Goal: Task Accomplishment & Management: Complete application form

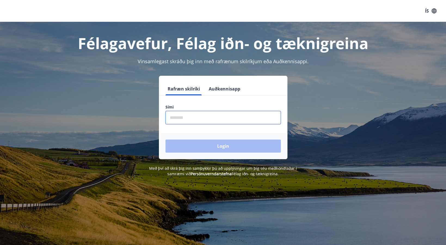
click at [185, 118] on input "phone" at bounding box center [223, 117] width 115 height 13
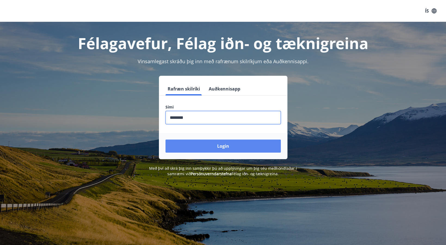
type input "********"
click at [225, 144] on button "Login" at bounding box center [223, 145] width 115 height 13
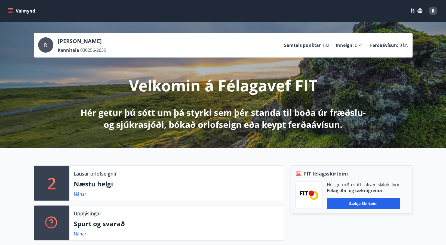
click at [10, 10] on icon "menu" at bounding box center [10, 10] width 5 height 5
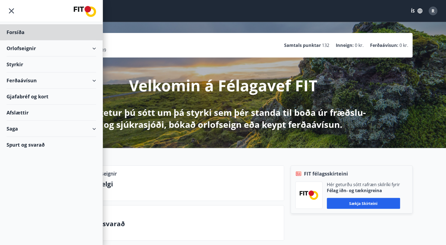
click at [18, 62] on div "Styrkir" at bounding box center [52, 64] width 90 height 16
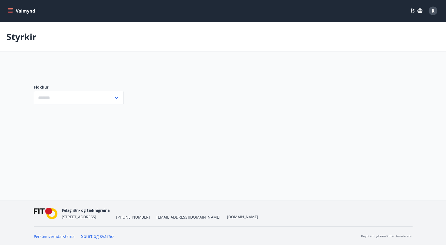
type input "***"
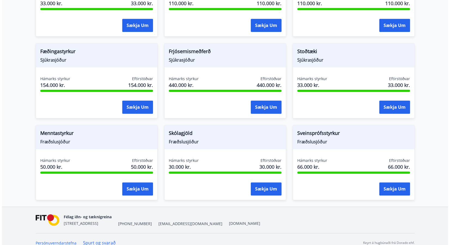
scroll to position [301, 0]
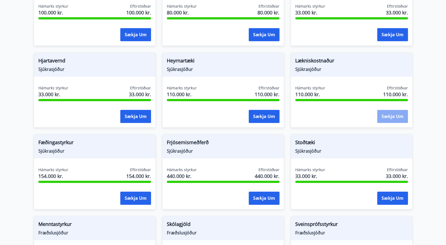
click at [402, 110] on button "Sækja um" at bounding box center [392, 116] width 31 height 13
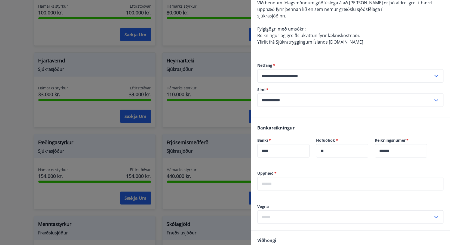
scroll to position [181, 0]
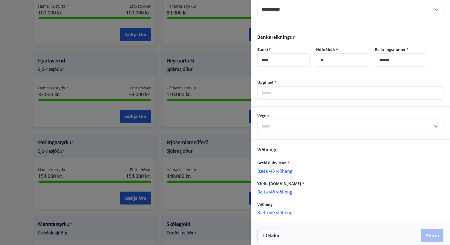
click at [278, 122] on input "text" at bounding box center [345, 126] width 176 height 13
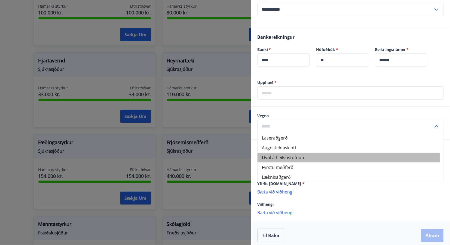
click at [300, 156] on li "Dvöl á heilsustofnun" at bounding box center [351, 157] width 186 height 10
type input "**********"
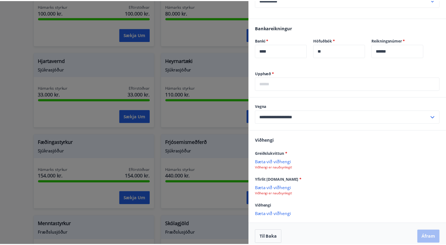
scroll to position [195, 0]
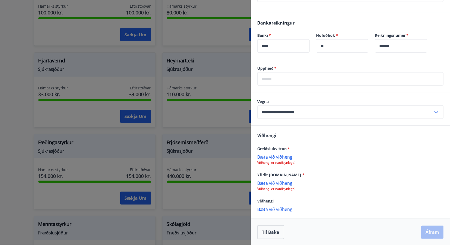
click at [273, 156] on p "Bæta við viðhengi" at bounding box center [350, 156] width 186 height 5
click at [275, 230] on button "Til baka" at bounding box center [270, 232] width 27 height 14
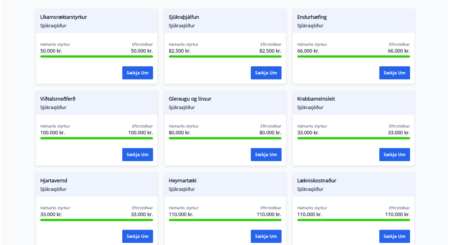
scroll to position [272, 0]
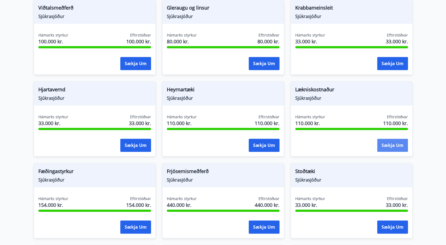
click at [395, 139] on button "Sækja um" at bounding box center [392, 145] width 31 height 13
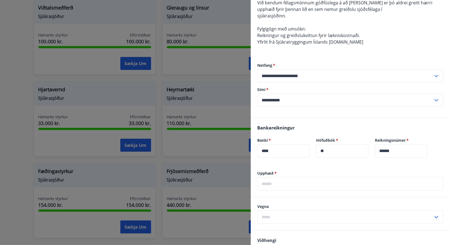
scroll to position [181, 0]
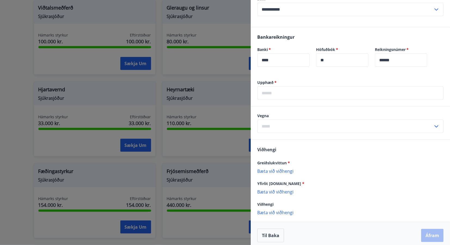
click at [272, 92] on input "text" at bounding box center [350, 92] width 186 height 13
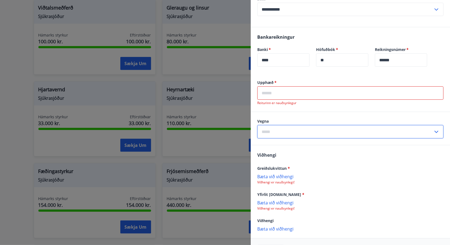
click at [267, 126] on input "text" at bounding box center [345, 131] width 176 height 13
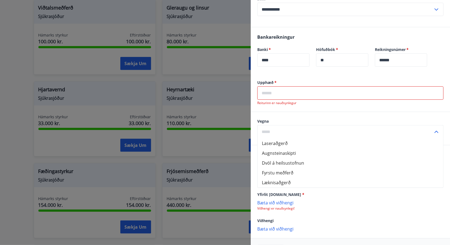
click at [304, 161] on li "Dvöl á heilsustofnun" at bounding box center [351, 163] width 186 height 10
type input "**********"
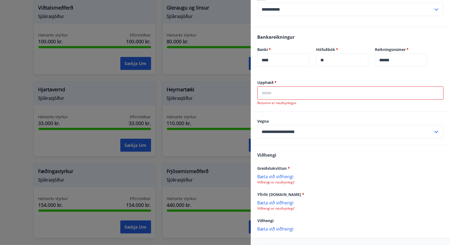
click at [278, 175] on p "Bæta við viðhengi" at bounding box center [350, 175] width 186 height 5
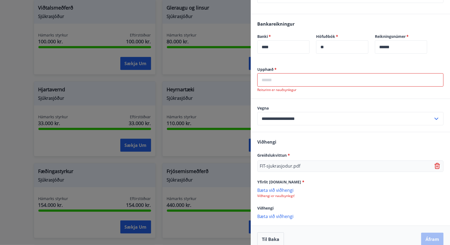
scroll to position [201, 0]
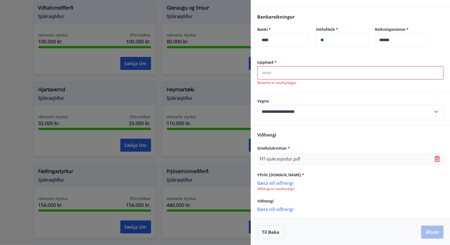
click at [285, 74] on input "text" at bounding box center [350, 72] width 186 height 13
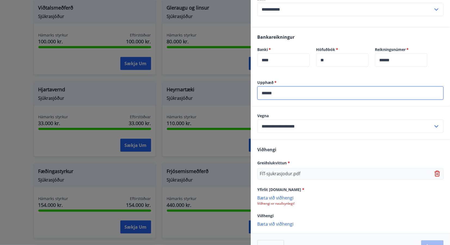
scroll to position [196, 0]
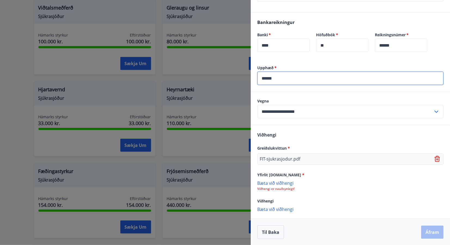
type input "******"
click at [285, 181] on p "Bæta við viðhengi" at bounding box center [350, 182] width 186 height 5
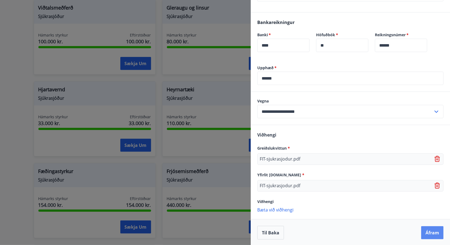
click at [432, 231] on button "Áfram" at bounding box center [432, 232] width 22 height 13
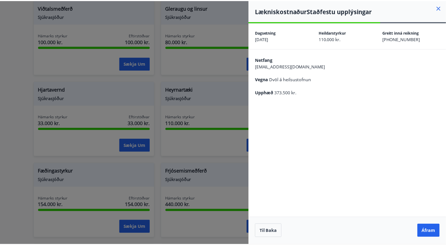
scroll to position [0, 0]
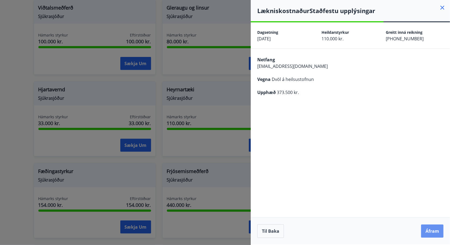
click at [432, 231] on button "Áfram" at bounding box center [432, 230] width 22 height 13
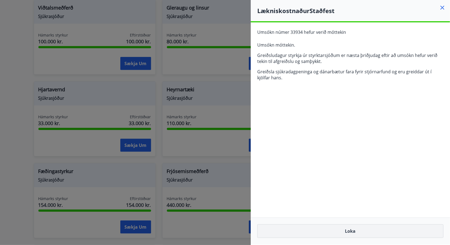
click at [350, 228] on button "Loka" at bounding box center [350, 231] width 186 height 14
